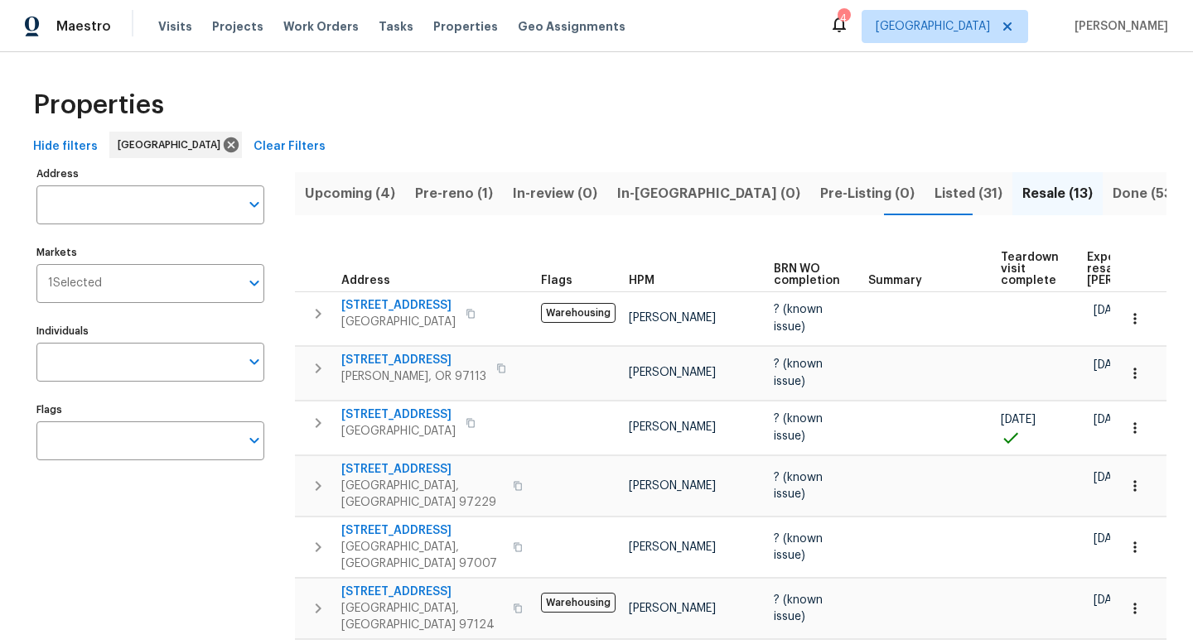
click at [344, 194] on span "Upcoming (4)" at bounding box center [350, 193] width 90 height 23
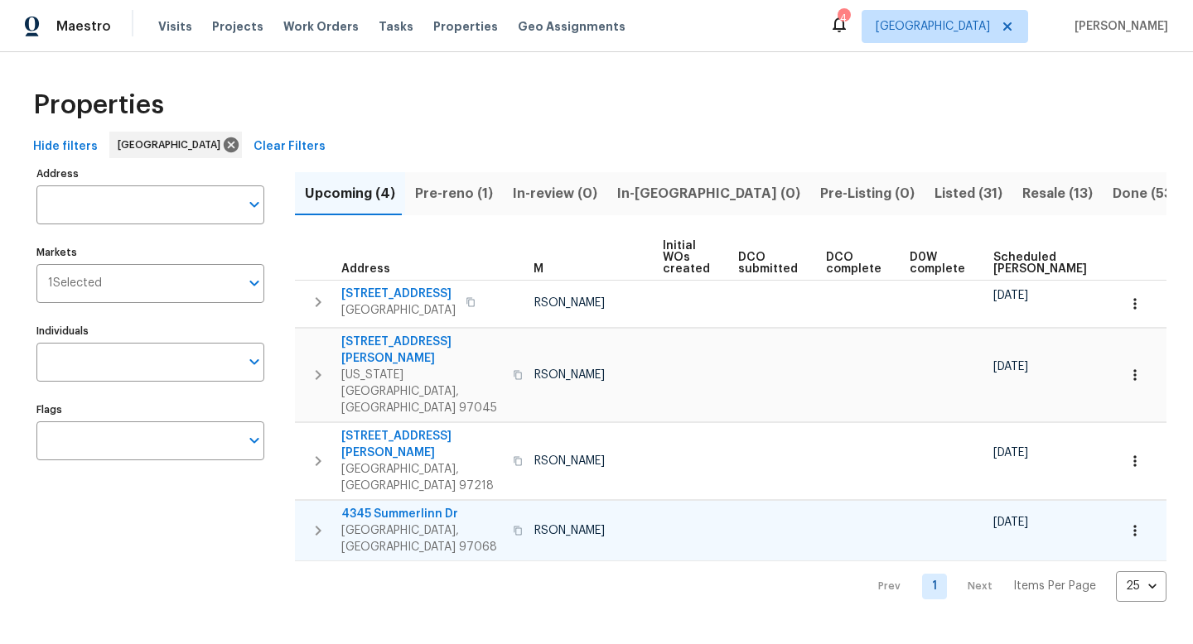
scroll to position [0, 81]
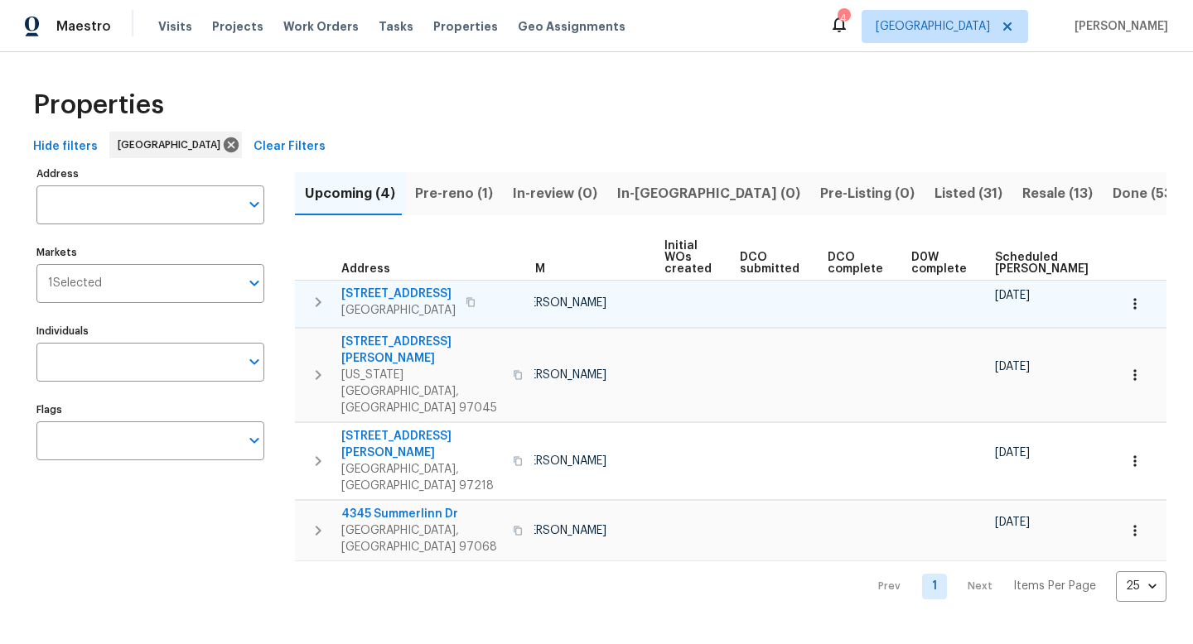
click at [475, 301] on icon "button" at bounding box center [470, 301] width 8 height 9
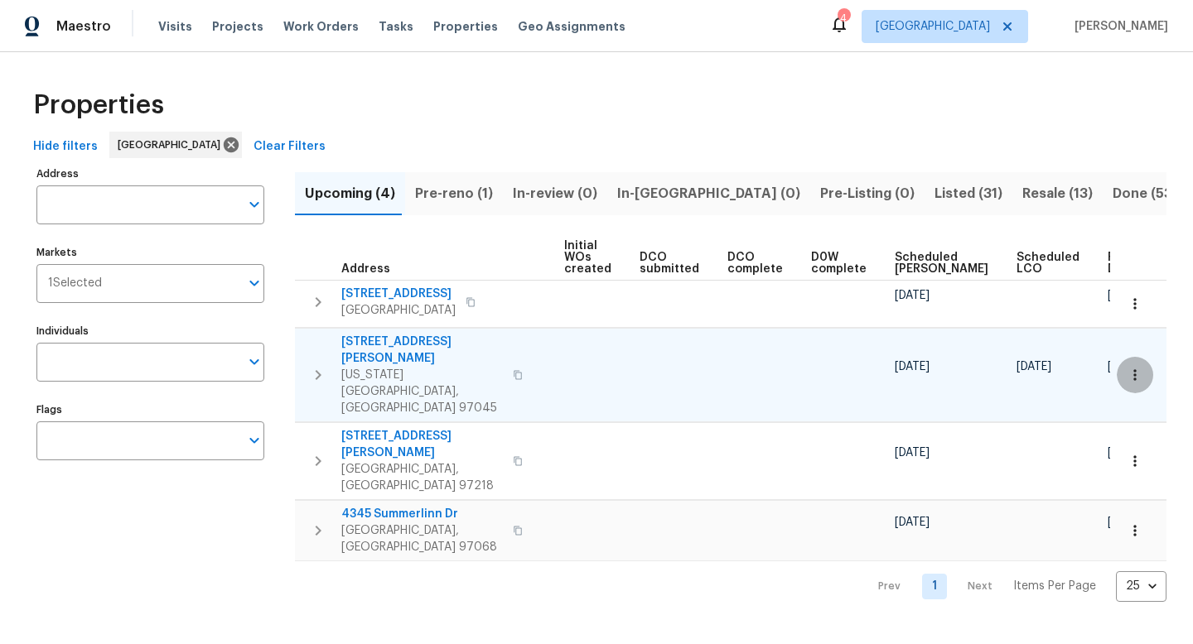
click at [1134, 369] on icon "button" at bounding box center [1134, 374] width 2 height 11
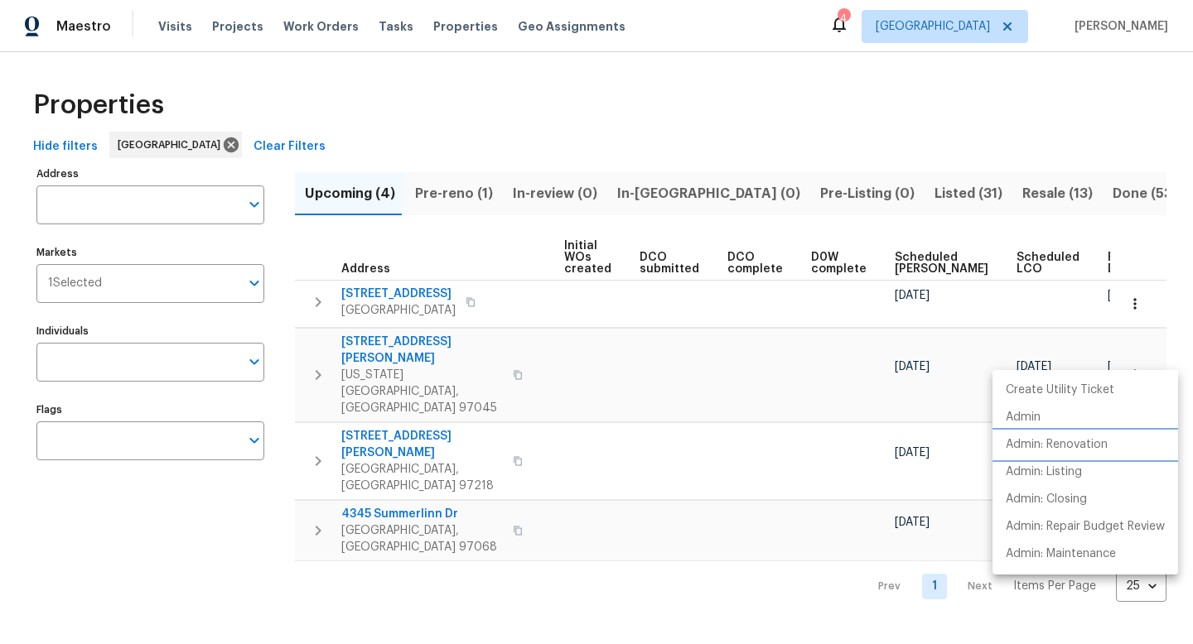
click at [1078, 449] on p "Admin: Renovation" at bounding box center [1056, 444] width 102 height 17
click at [693, 539] on div at bounding box center [596, 322] width 1193 height 644
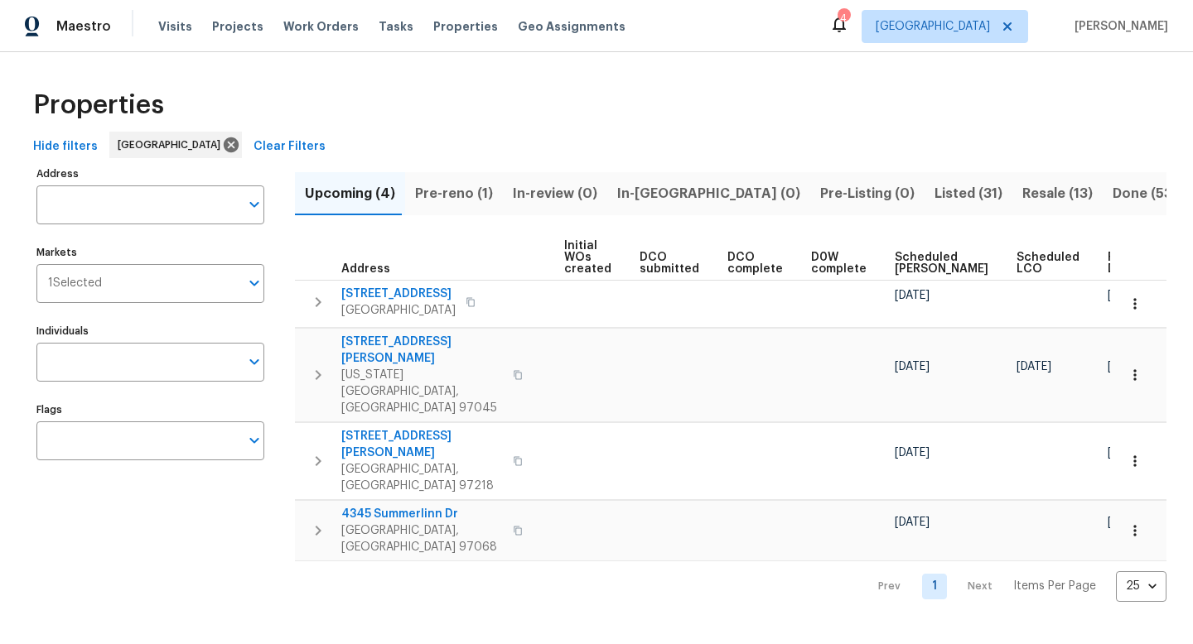
click at [1022, 194] on span "Resale (13)" at bounding box center [1057, 193] width 70 height 23
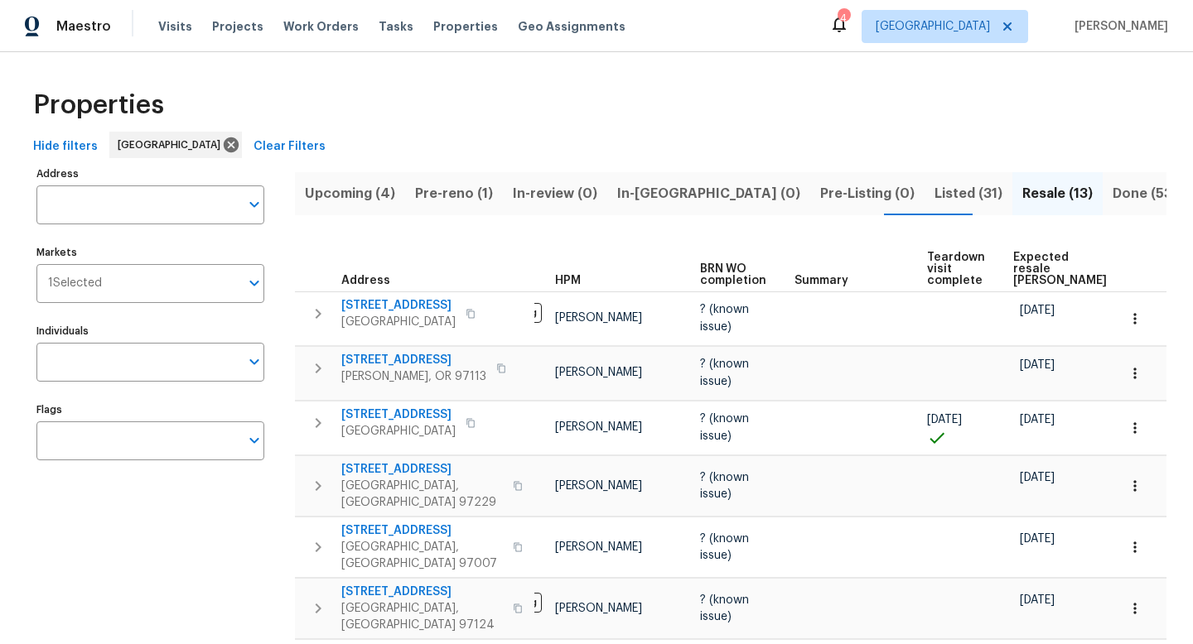
click at [1035, 258] on span "Expected resale COE" at bounding box center [1060, 269] width 94 height 35
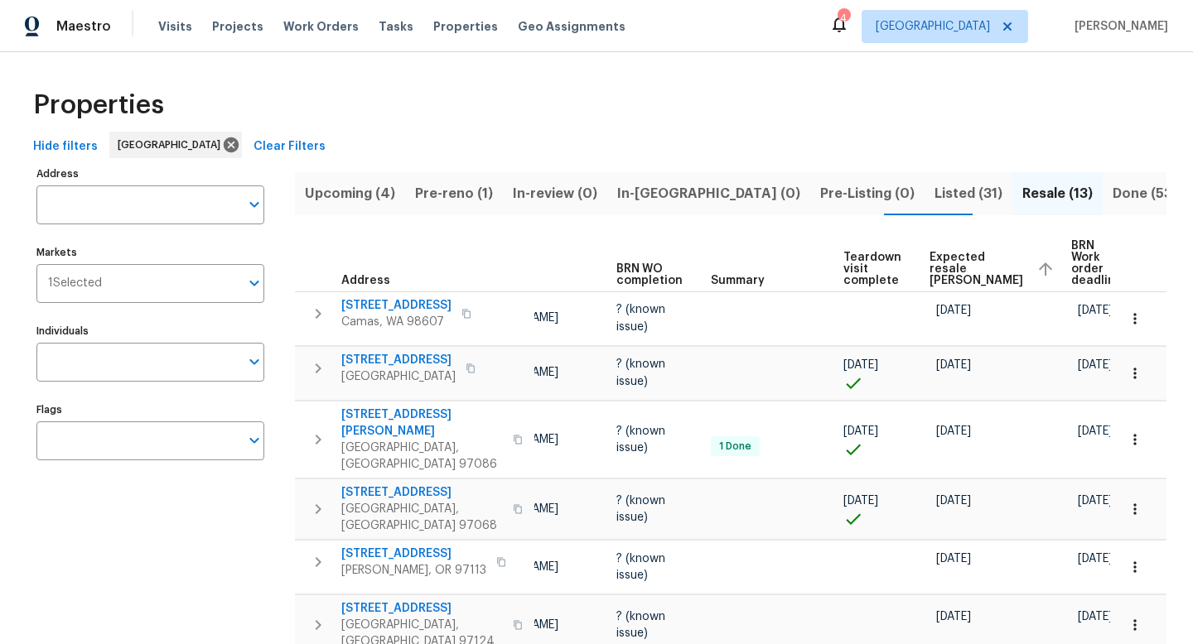
click at [451, 200] on span "Pre-reno (1)" at bounding box center [454, 193] width 78 height 23
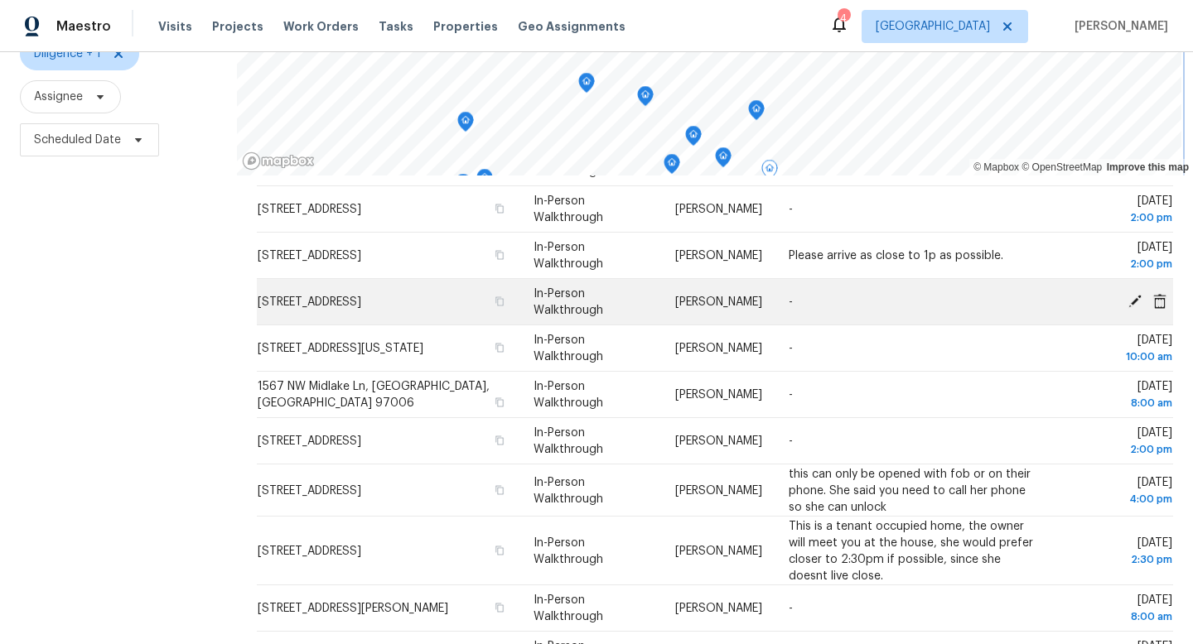
scroll to position [221, 0]
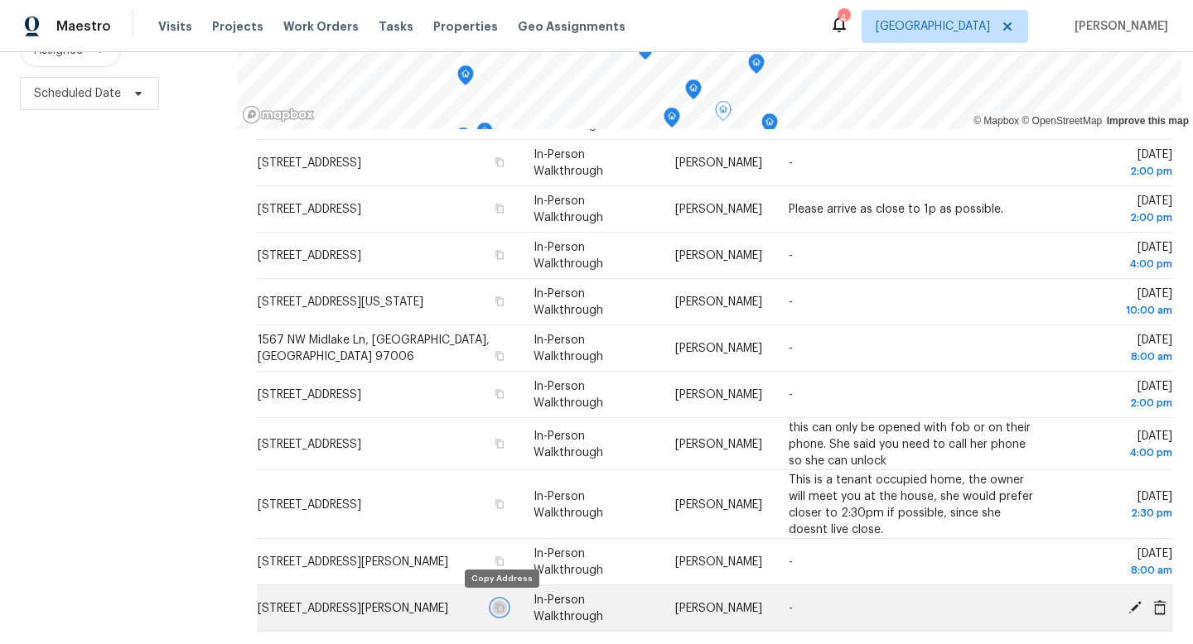
click at [497, 610] on icon "button" at bounding box center [499, 607] width 8 height 9
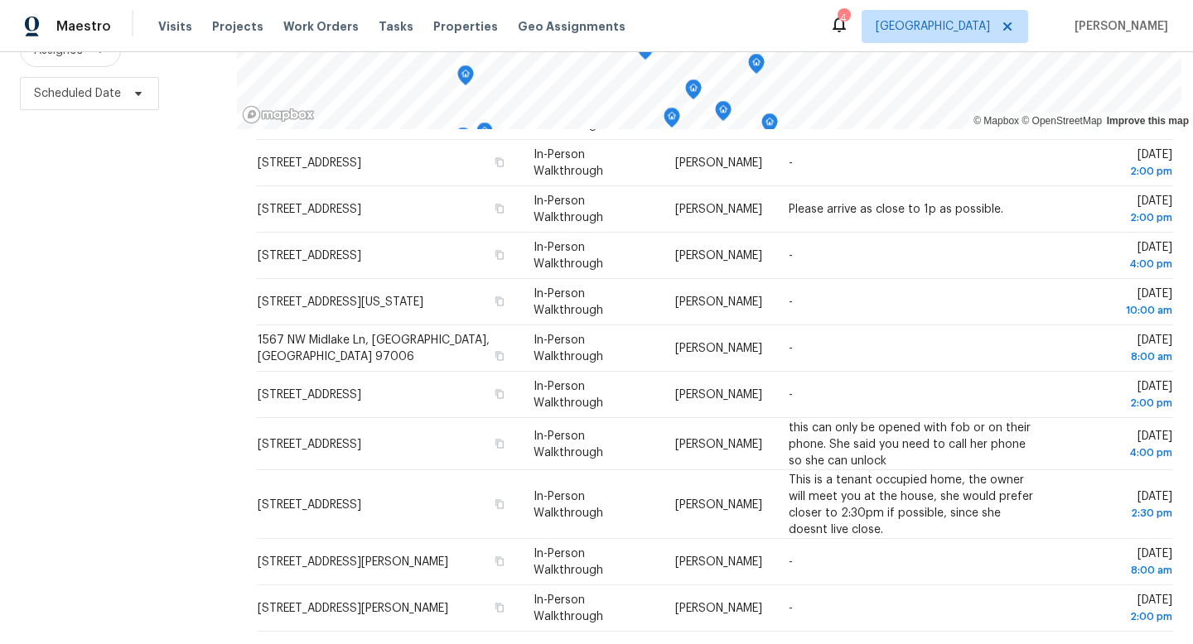
click at [134, 338] on div "Filters Reset ​ Diligence + 1 Assignee Scheduled Date" at bounding box center [118, 263] width 237 height 764
click at [129, 292] on div "Filters Reset ​ Diligence + 1 Assignee Scheduled Date" at bounding box center [118, 263] width 237 height 764
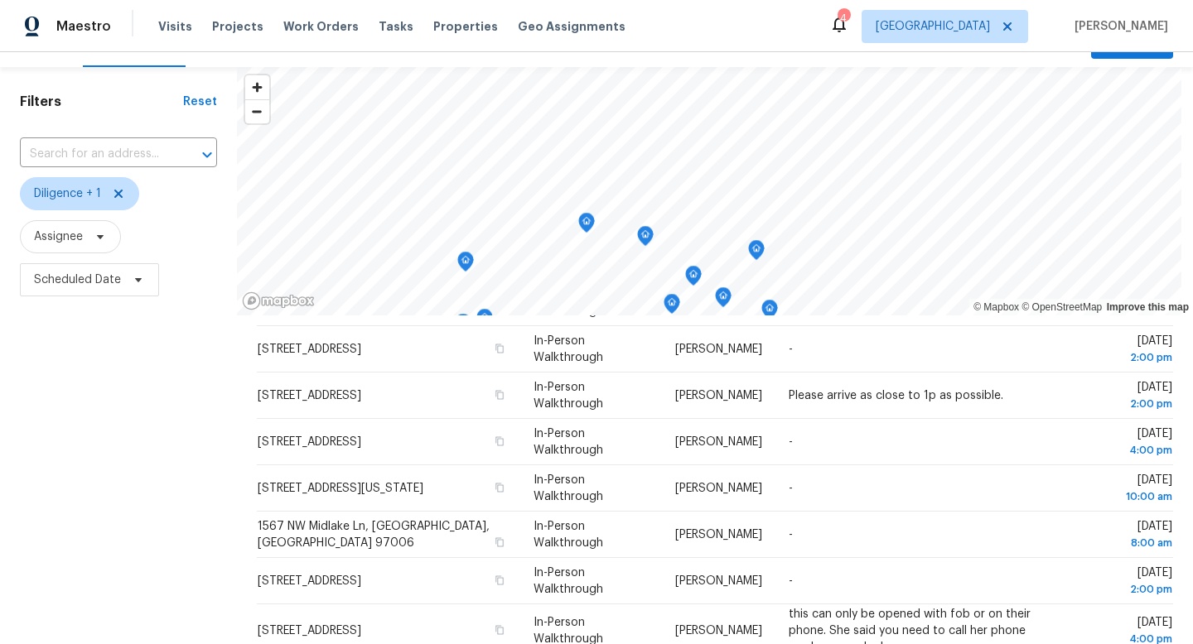
scroll to position [0, 0]
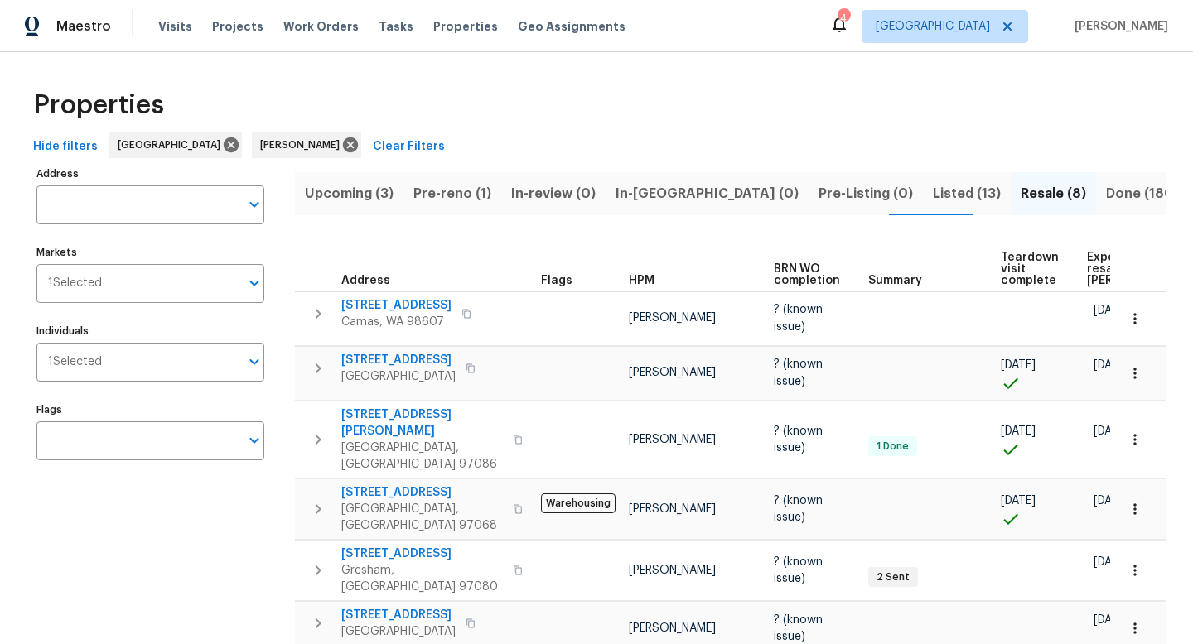
scroll to position [0, 157]
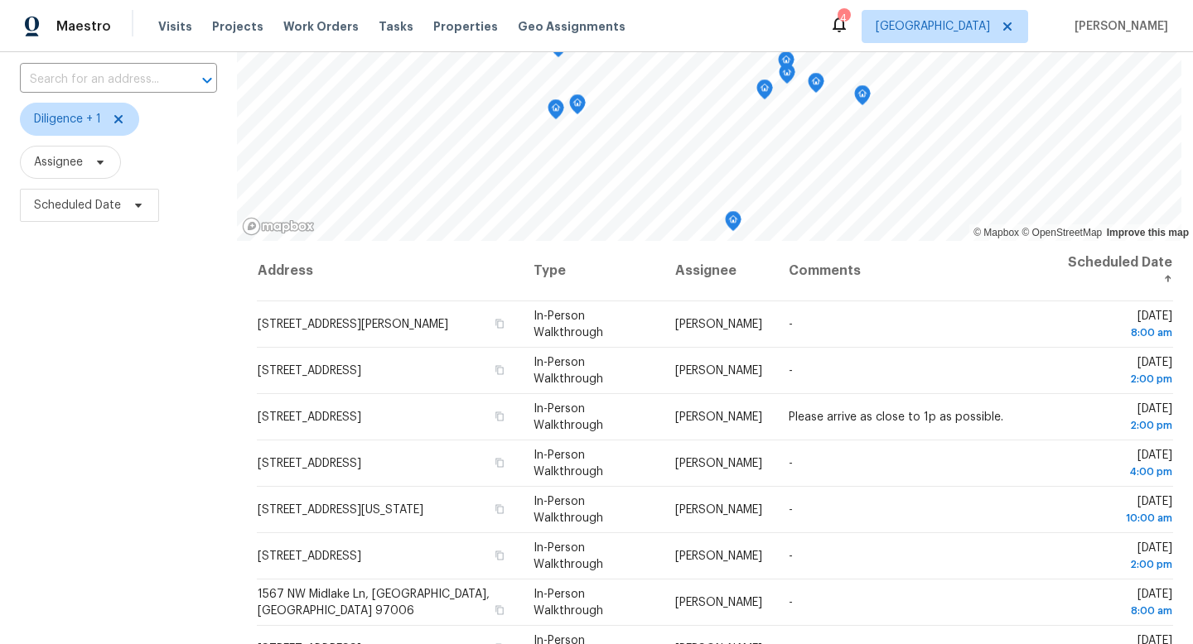
scroll to position [119, 0]
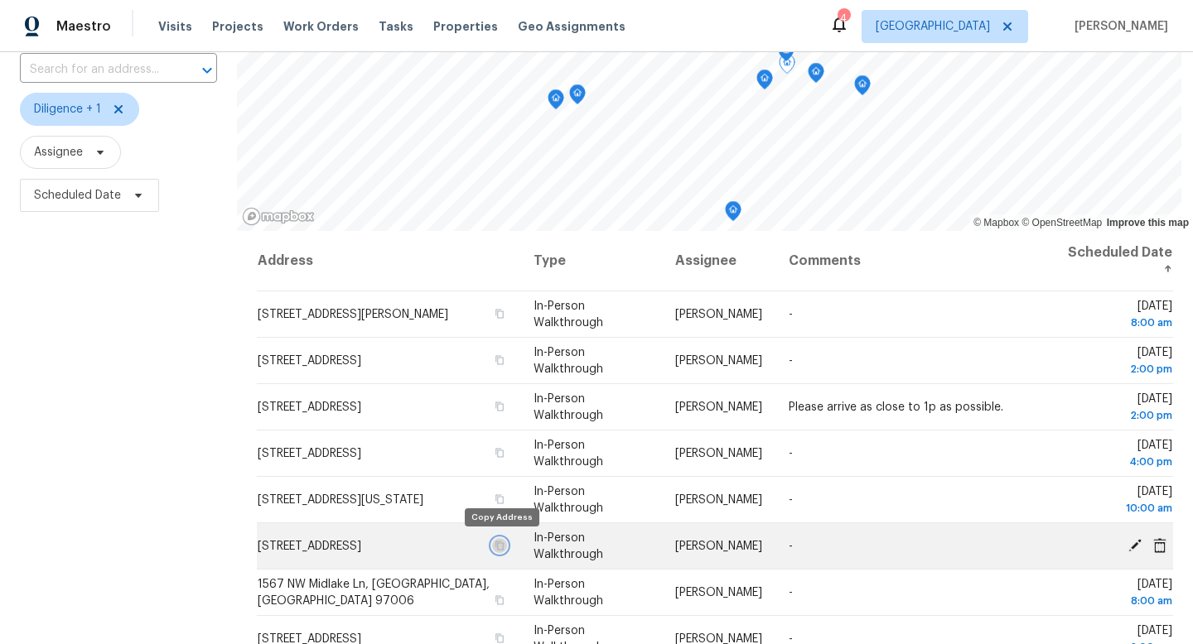
click at [500, 547] on icon "button" at bounding box center [499, 546] width 10 height 10
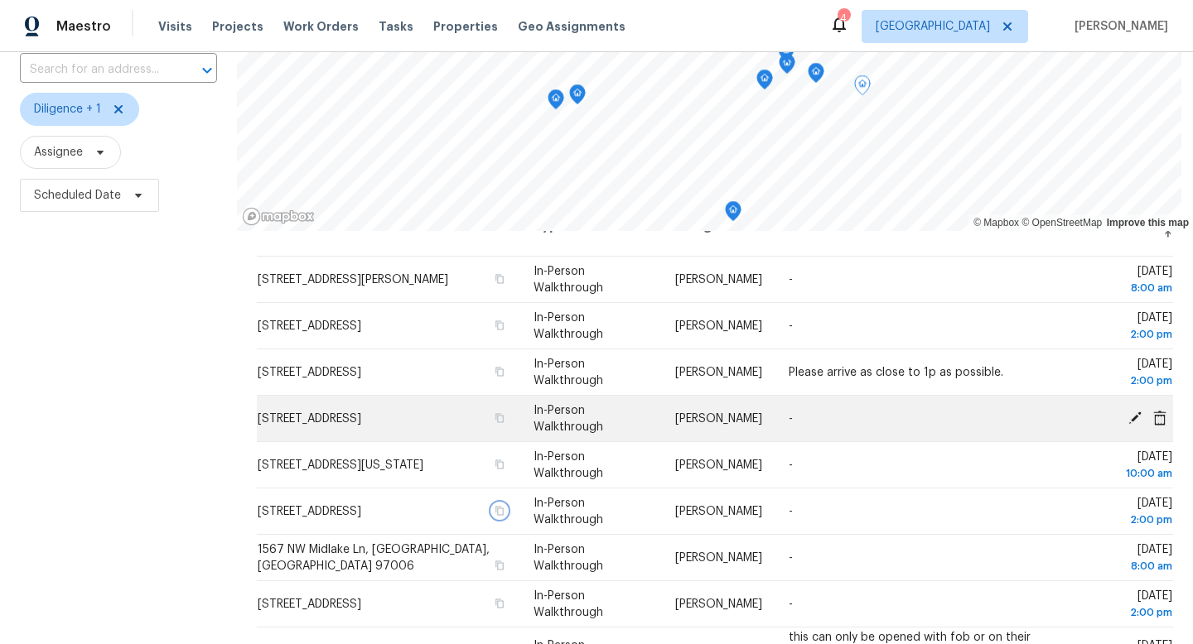
scroll to position [0, 0]
